Goal: Task Accomplishment & Management: Use online tool/utility

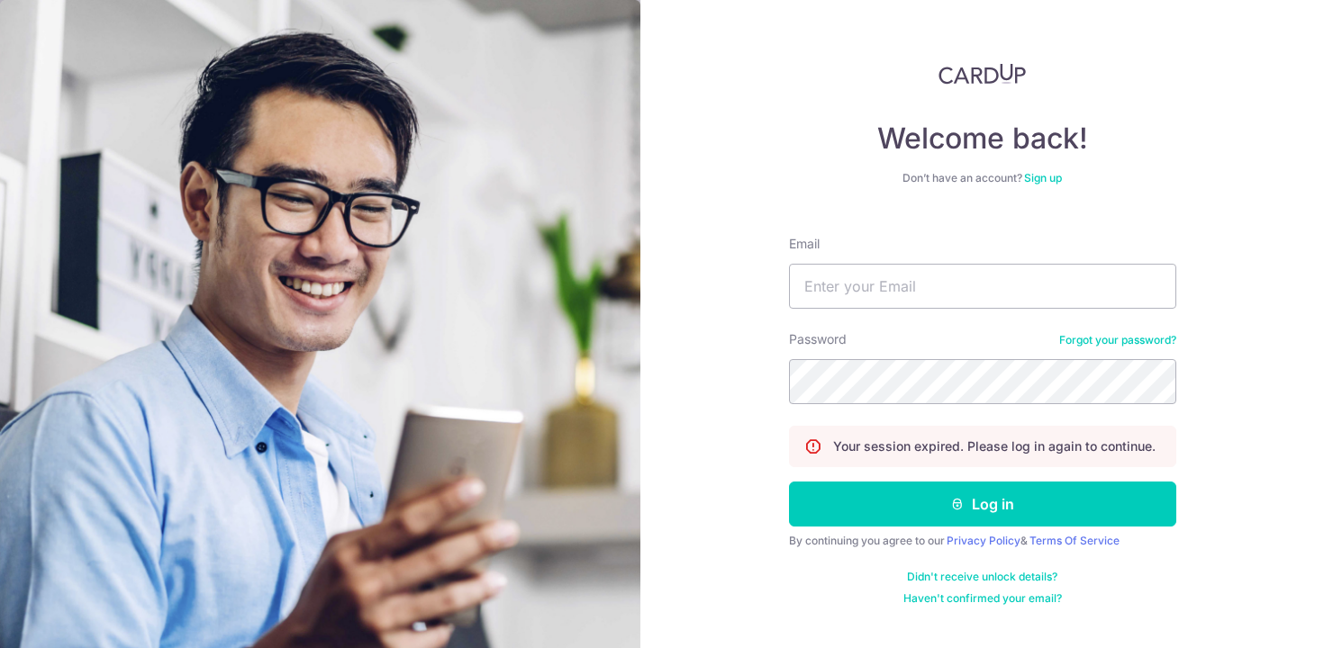
click at [851, 260] on div "Email" at bounding box center [982, 272] width 387 height 74
click at [846, 282] on input "Email" at bounding box center [982, 286] width 387 height 45
type input "[EMAIL_ADDRESS][DOMAIN_NAME]"
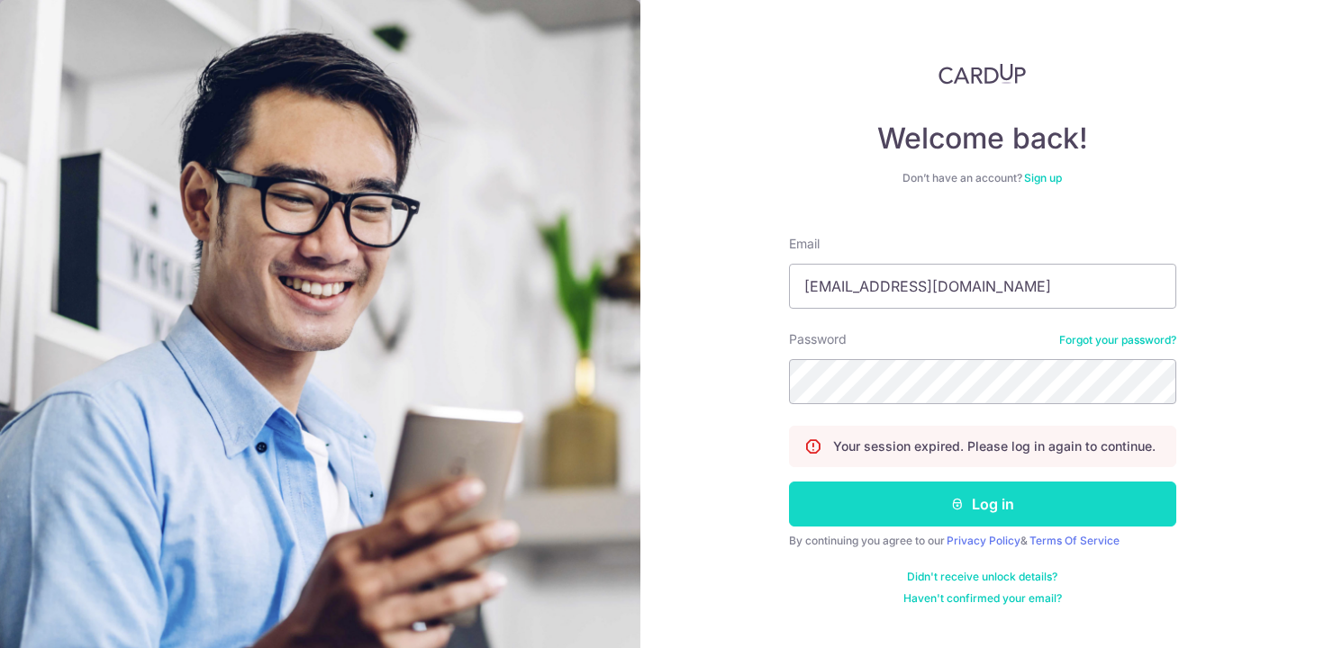
click at [892, 516] on button "Log in" at bounding box center [982, 504] width 387 height 45
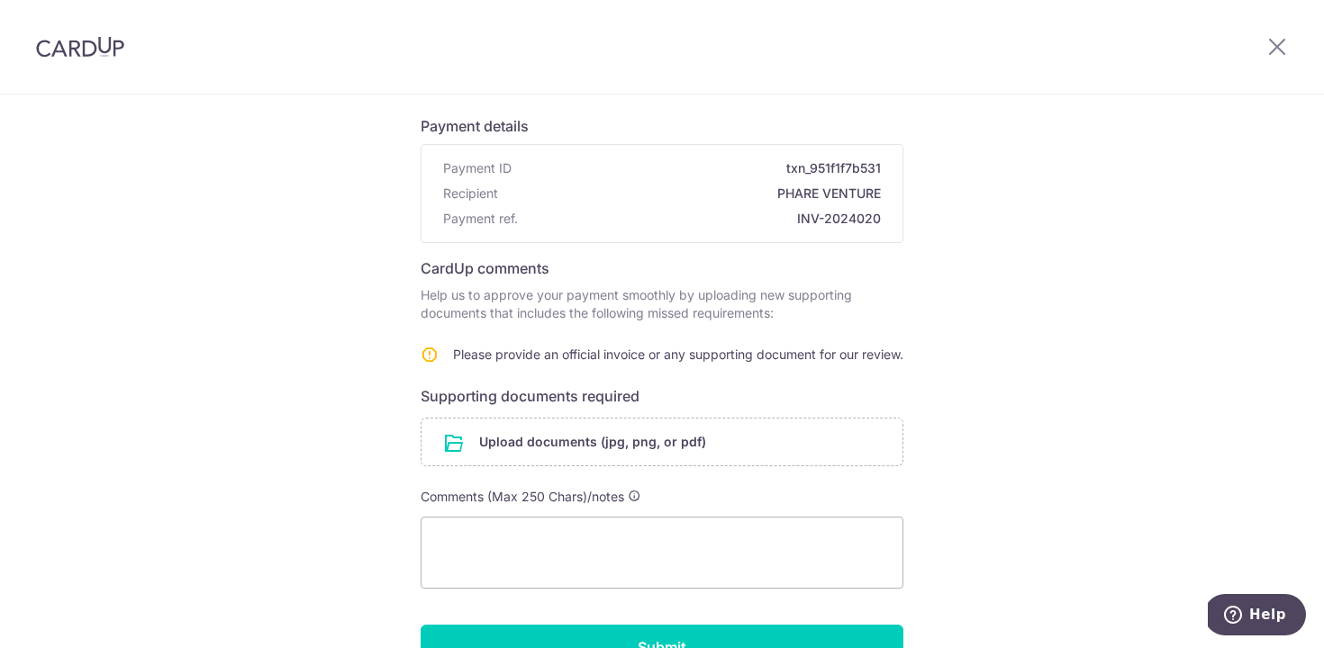
scroll to position [115, 0]
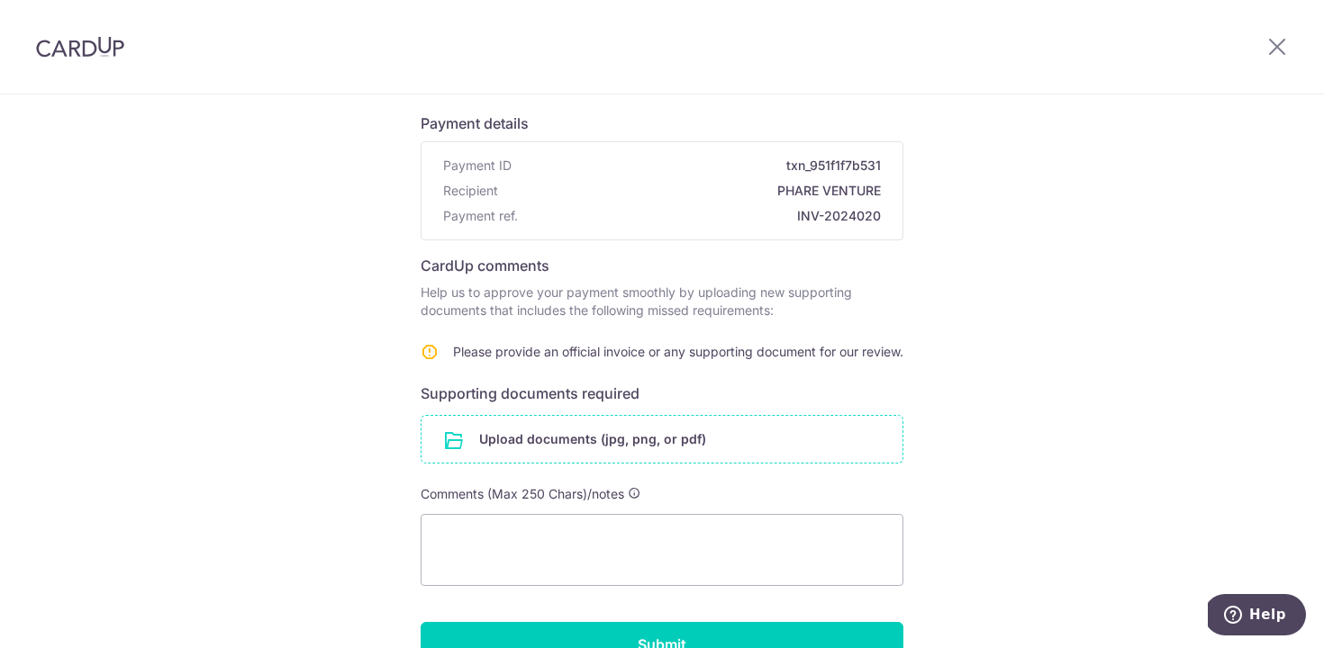
click at [653, 460] on input "file" at bounding box center [661, 439] width 481 height 47
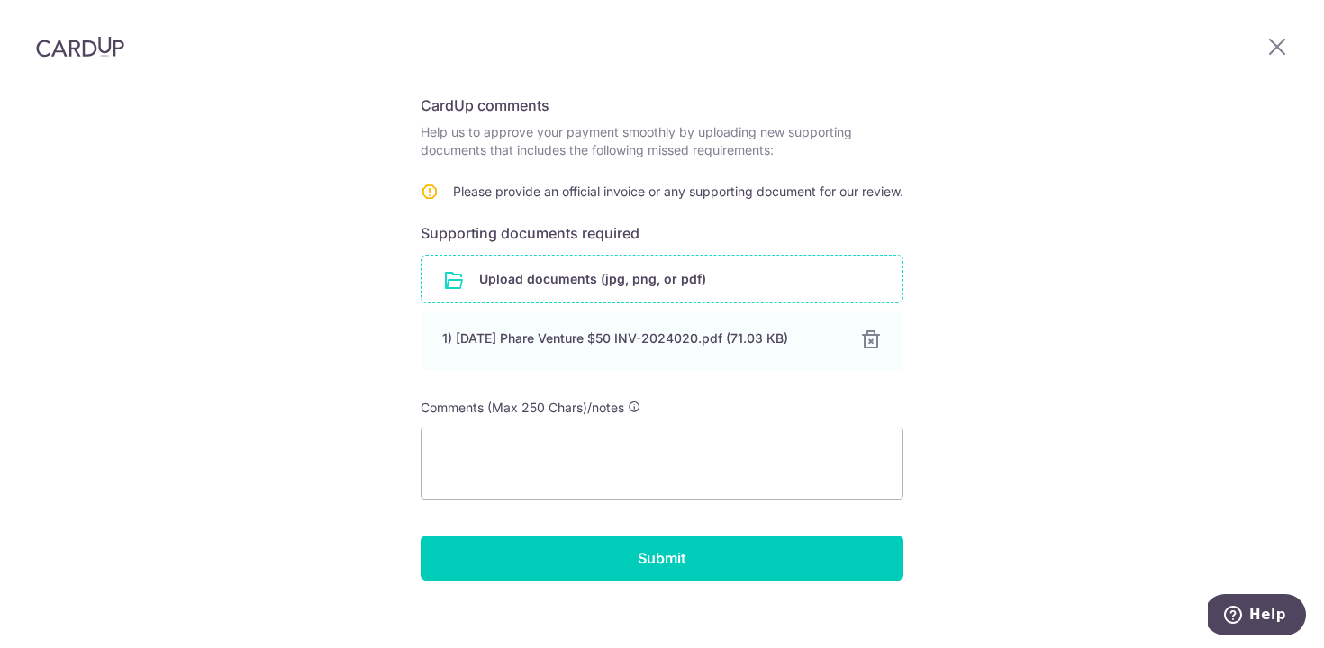
scroll to position [311, 0]
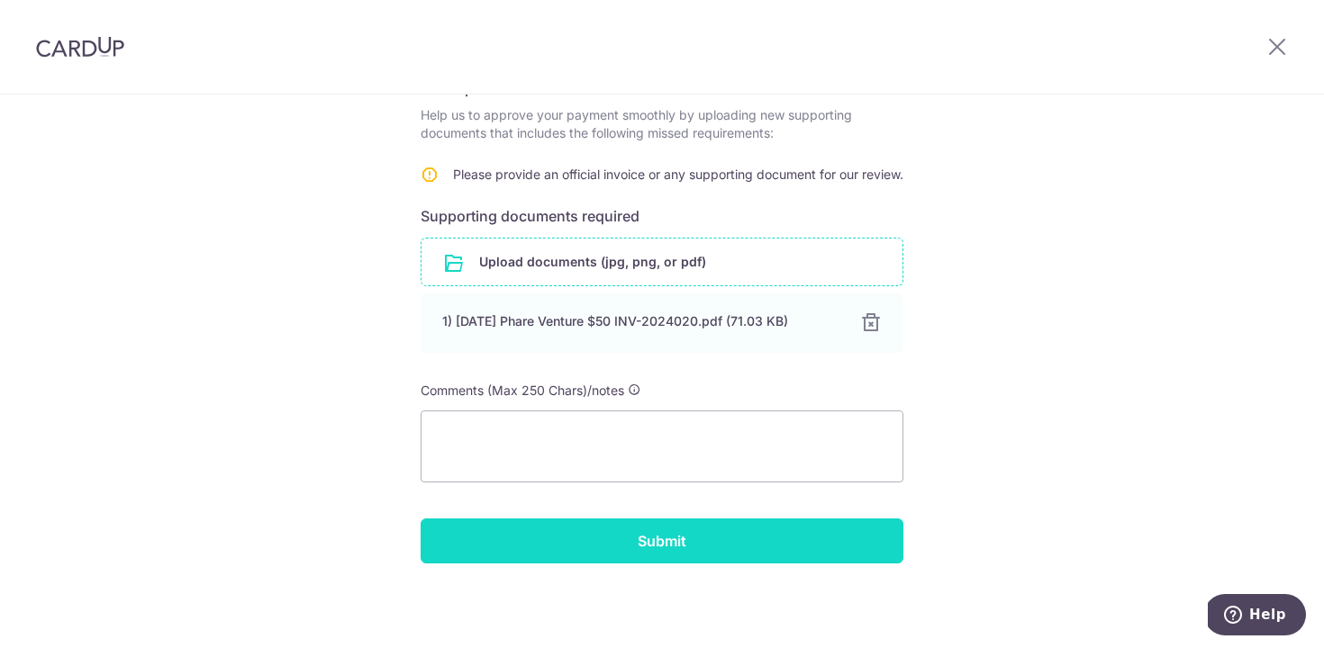
click at [595, 545] on input "Submit" at bounding box center [662, 541] width 483 height 45
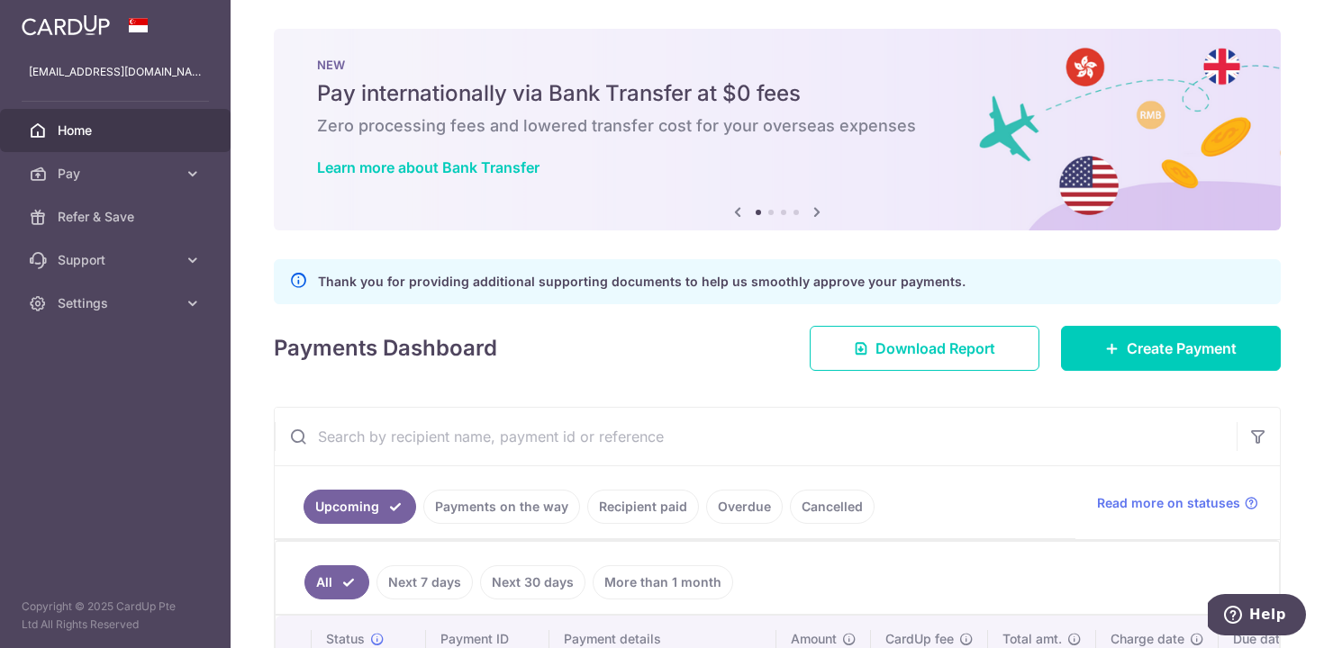
scroll to position [168, 0]
